Goal: Task Accomplishment & Management: Complete application form

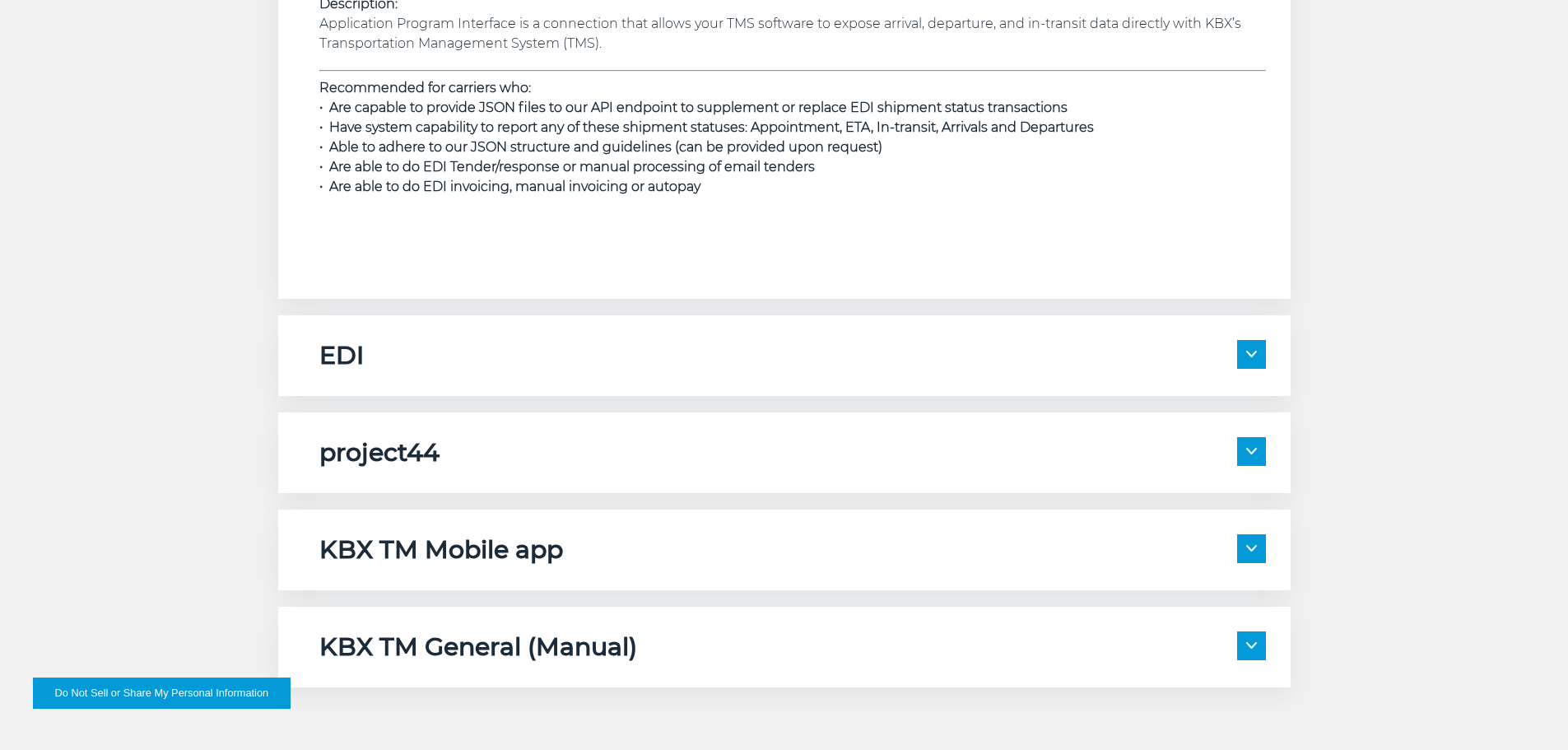
scroll to position [2553, 0]
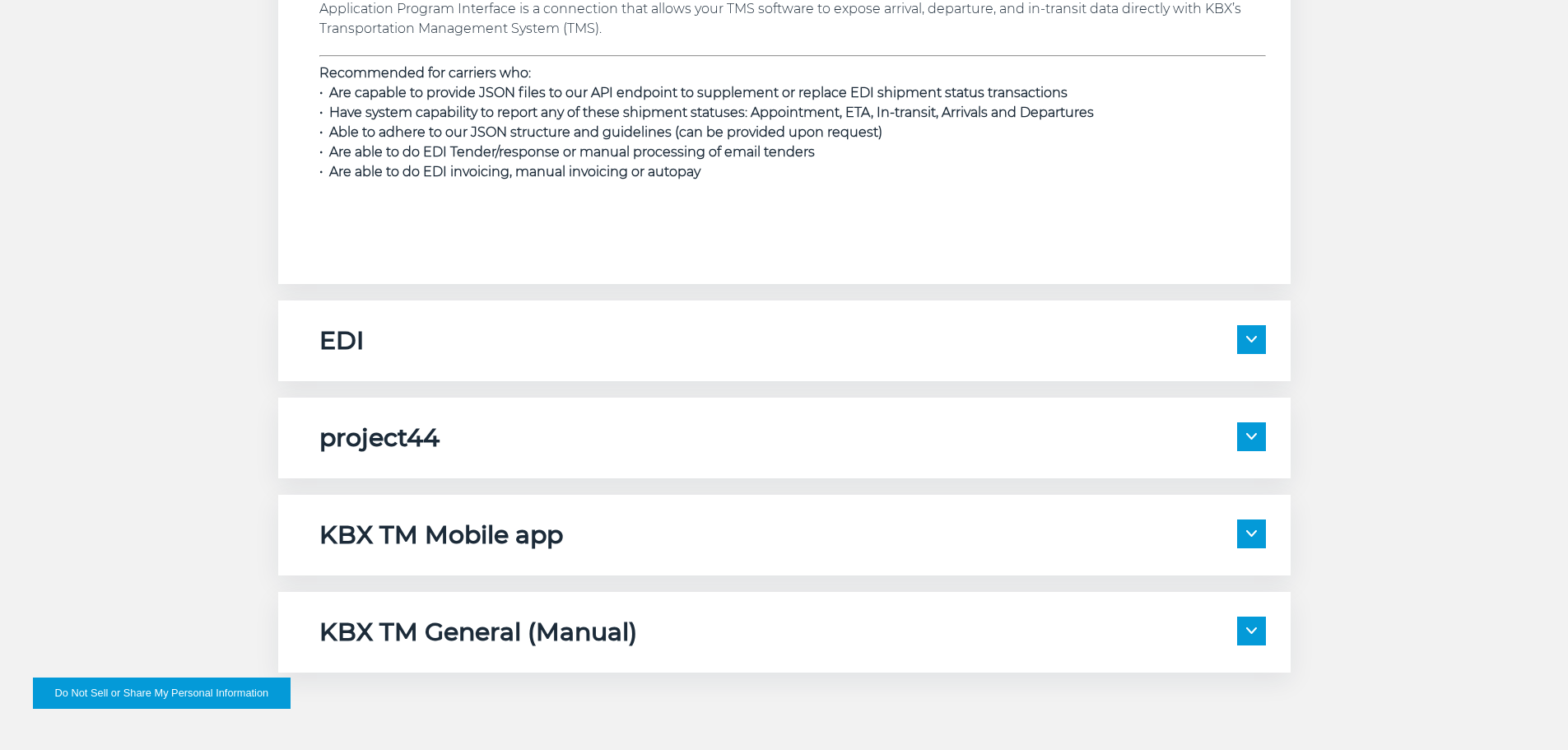
click at [1251, 437] on img at bounding box center [1252, 436] width 11 height 6
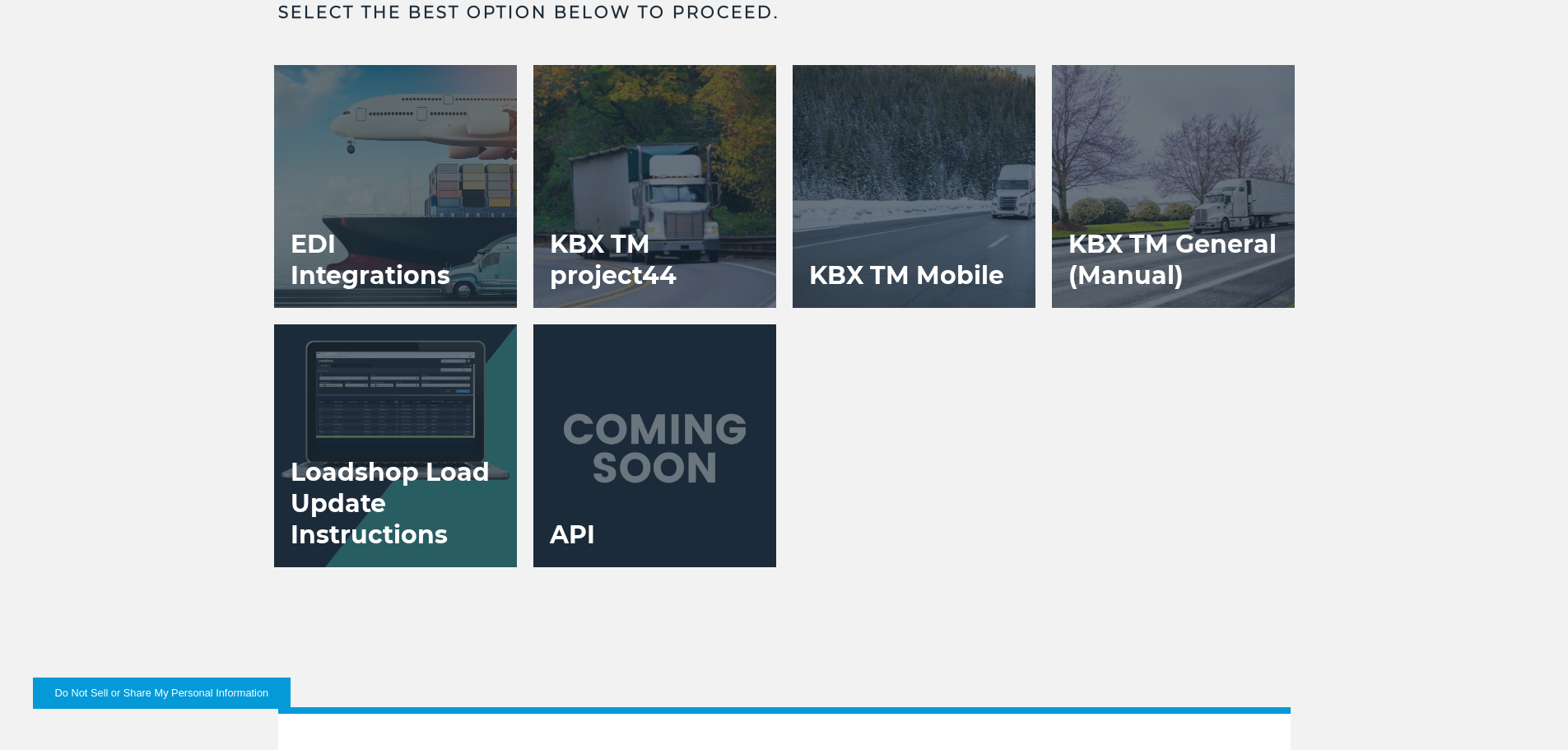
scroll to position [4118, 0]
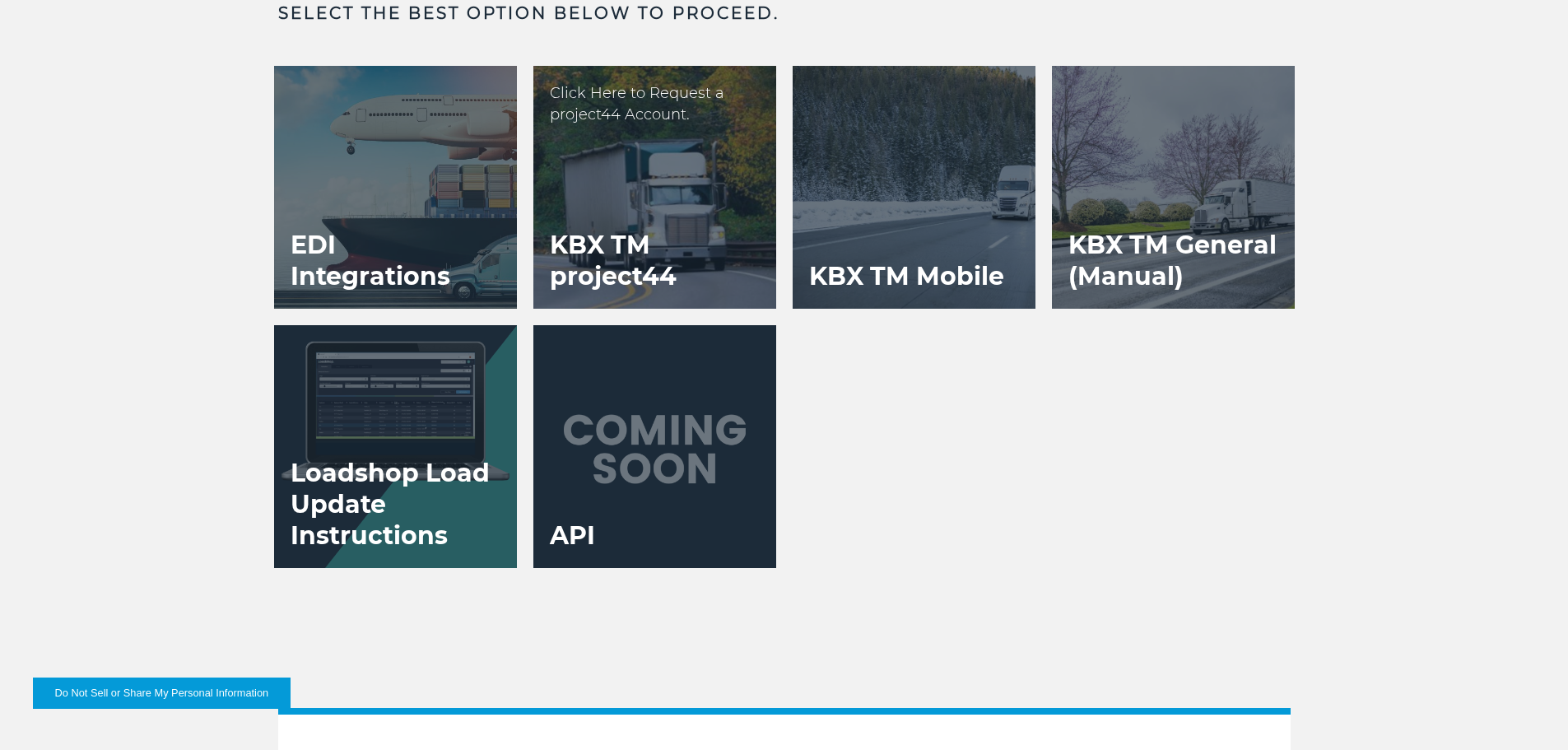
click at [666, 262] on h3 "KBX TM project44" at bounding box center [655, 261] width 243 height 95
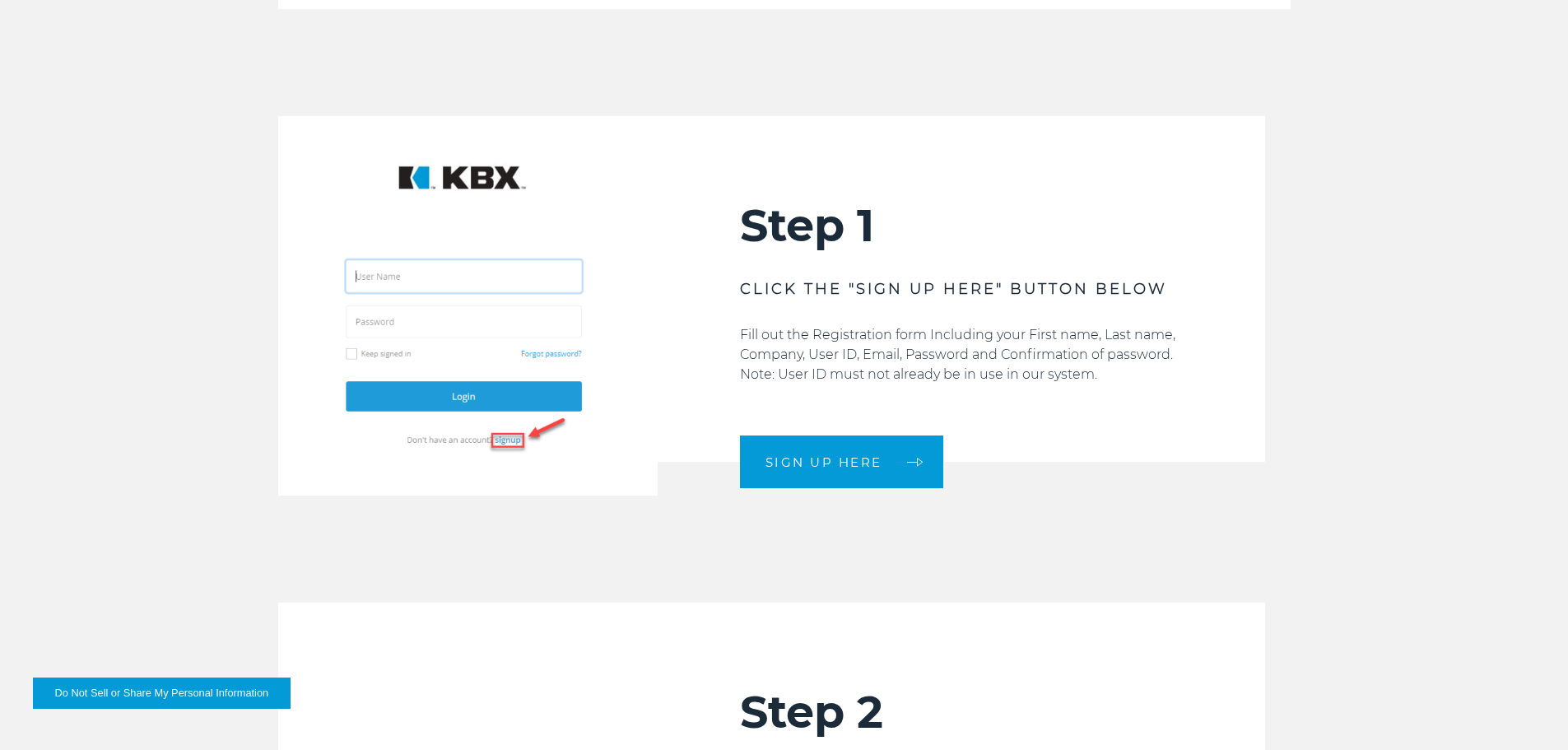
scroll to position [1565, 0]
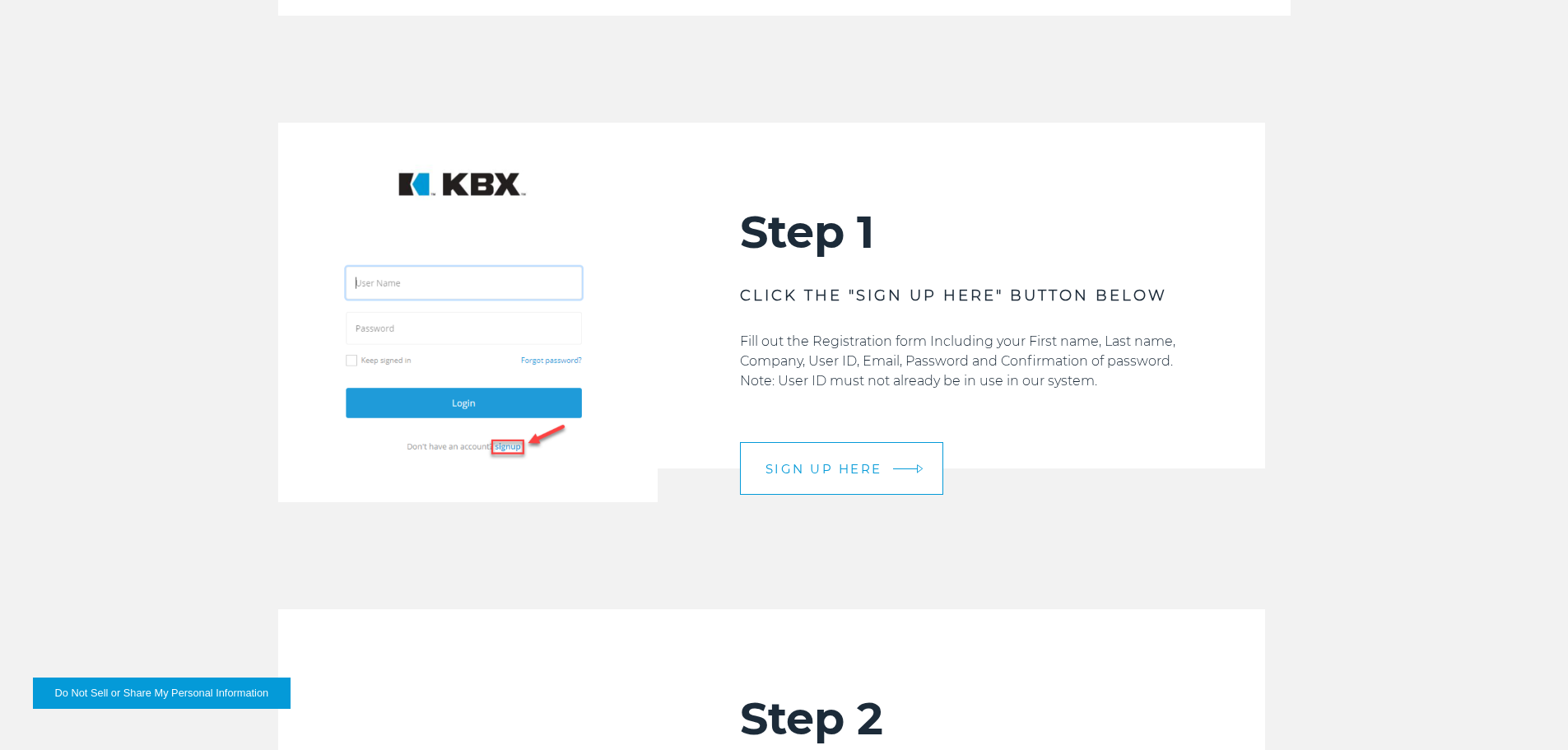
click at [881, 459] on link "SIGN UP HERE" at bounding box center [841, 468] width 203 height 53
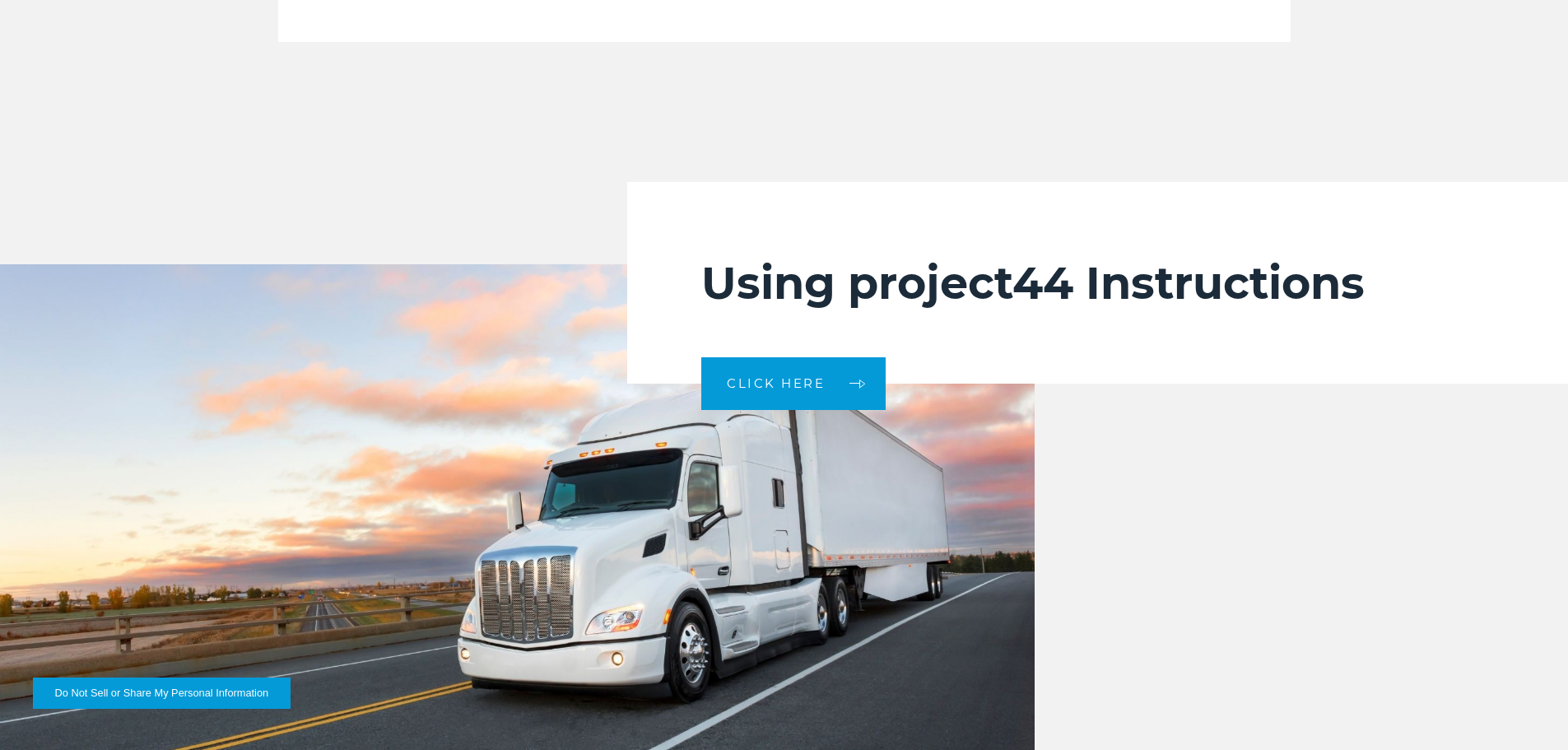
scroll to position [3541, 0]
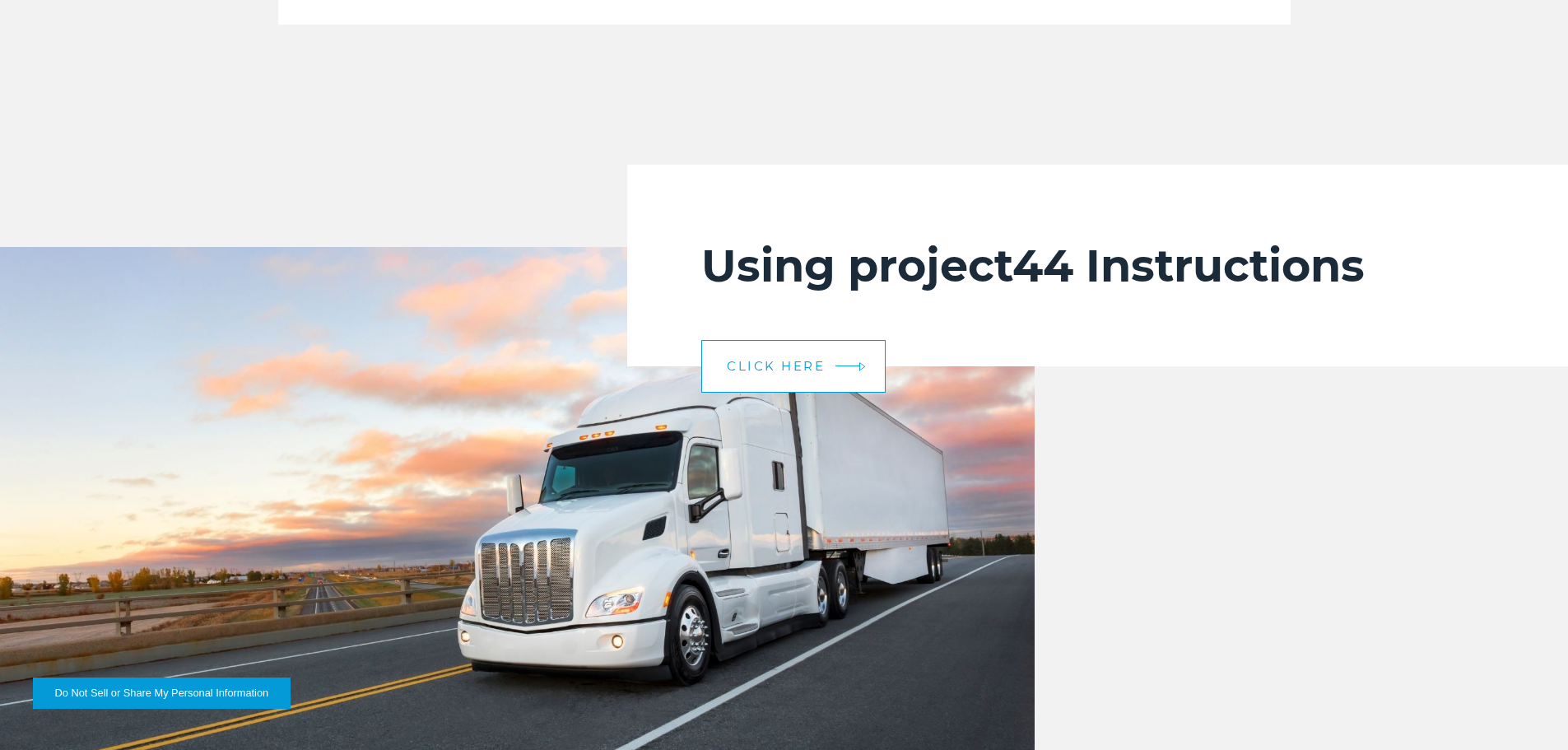
click at [812, 360] on span "CLICK HERE" at bounding box center [775, 366] width 98 height 13
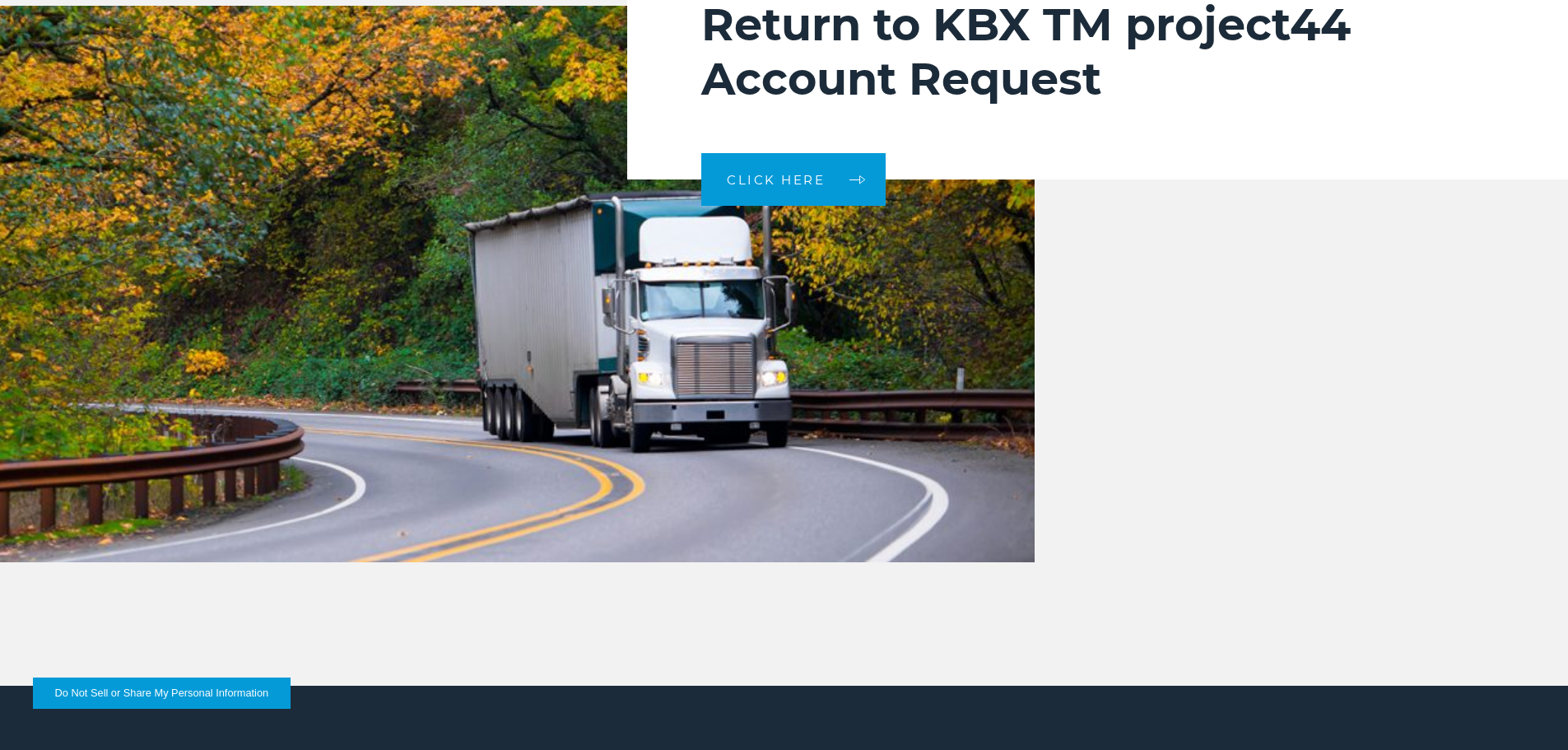
scroll to position [6011, 0]
